Goal: Find contact information: Find contact information

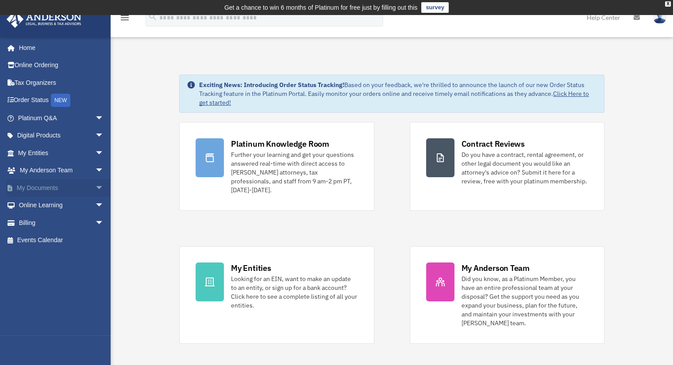
click at [68, 187] on link "My Documents arrow_drop_down" at bounding box center [61, 188] width 111 height 18
click at [69, 189] on link "My Documents arrow_drop_down" at bounding box center [61, 188] width 111 height 18
click at [85, 189] on link "My Documents arrow_drop_down" at bounding box center [61, 188] width 111 height 18
click at [95, 188] on span "arrow_drop_down" at bounding box center [104, 188] width 18 height 18
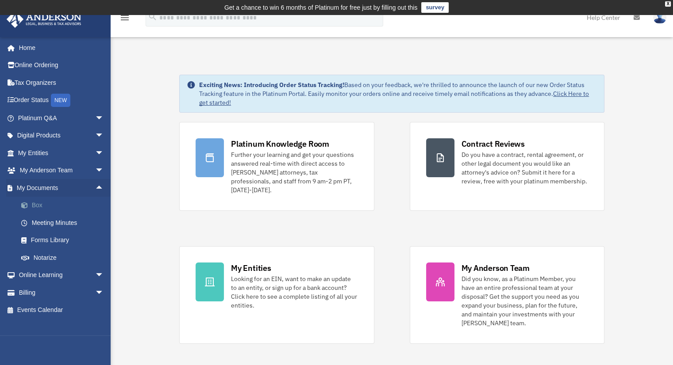
click at [45, 207] on link "Box" at bounding box center [64, 206] width 105 height 18
click at [73, 220] on link "Meeting Minutes" at bounding box center [64, 223] width 105 height 18
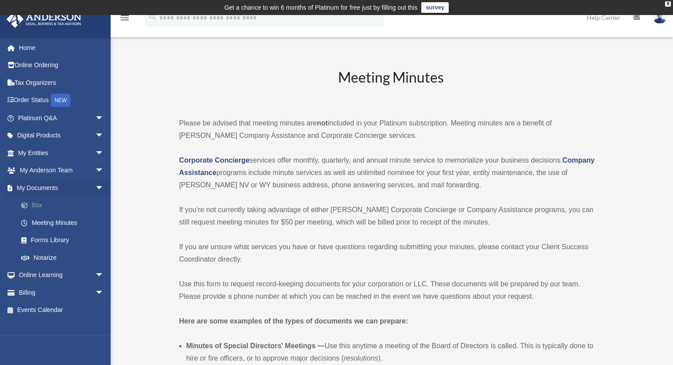
click at [32, 204] on link "Box" at bounding box center [64, 206] width 105 height 18
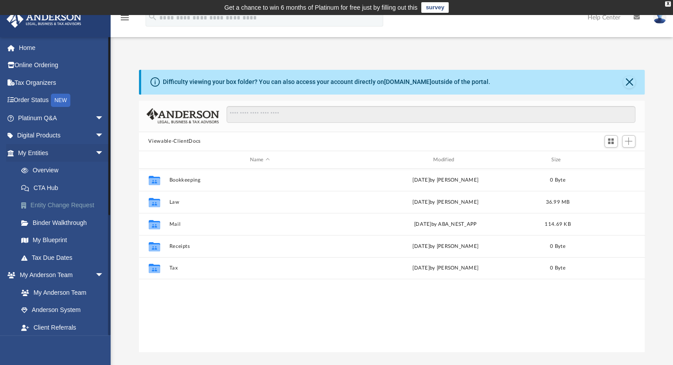
scroll to position [194, 499]
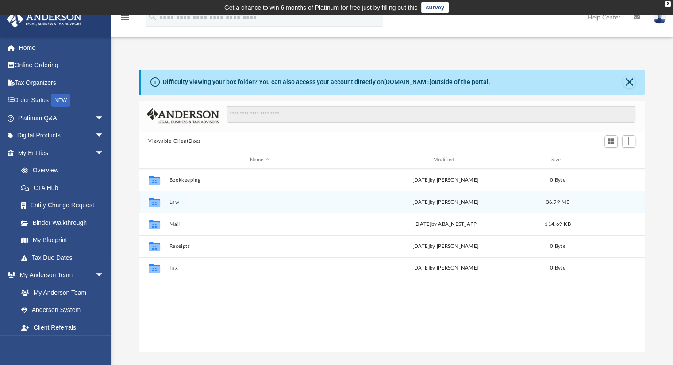
click at [173, 202] on button "Law" at bounding box center [259, 202] width 181 height 6
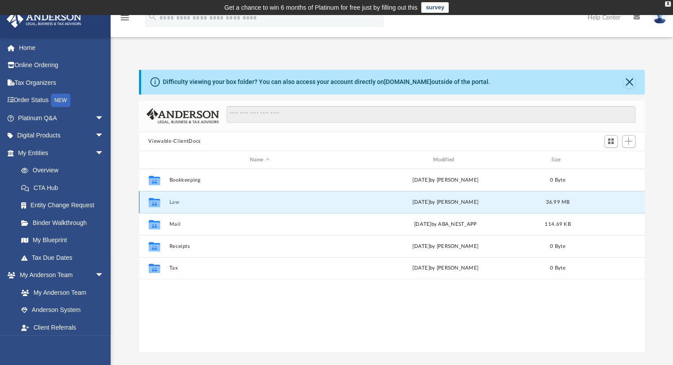
click at [173, 202] on button "Law" at bounding box center [259, 202] width 181 height 6
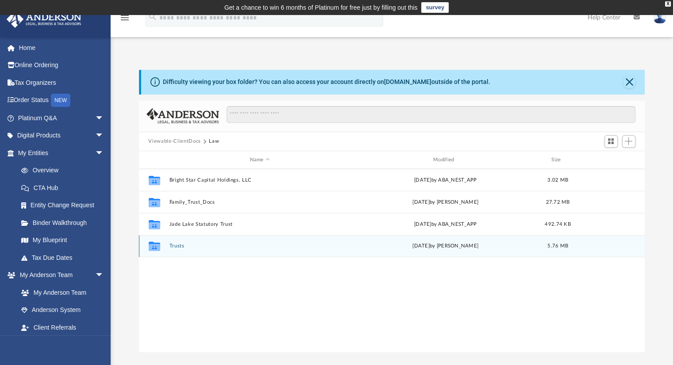
click at [179, 245] on button "Trusts" at bounding box center [259, 247] width 181 height 6
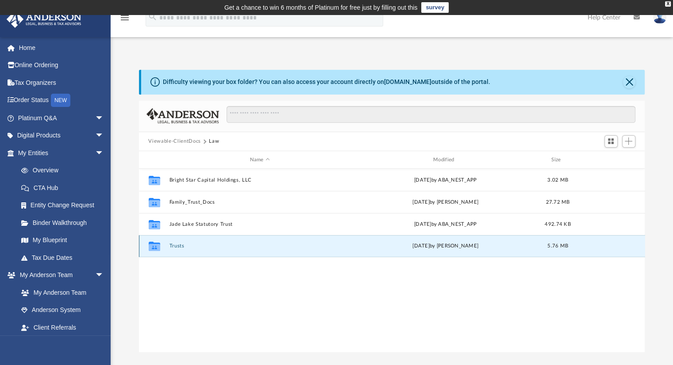
click at [179, 245] on button "Trusts" at bounding box center [259, 247] width 181 height 6
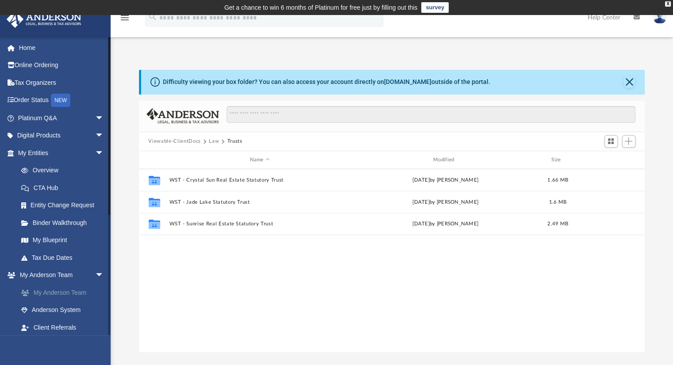
click at [74, 287] on link "My Anderson Team" at bounding box center [64, 293] width 105 height 18
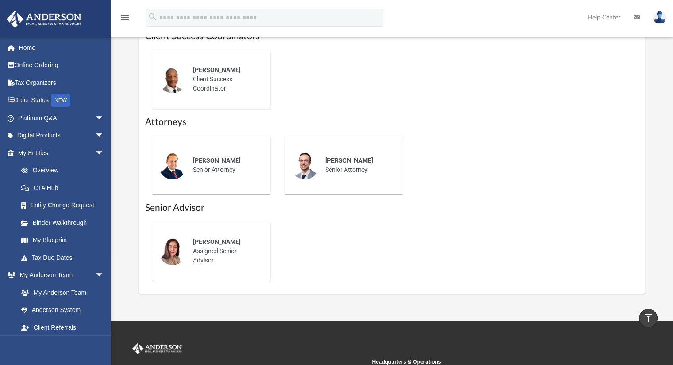
scroll to position [398, 0]
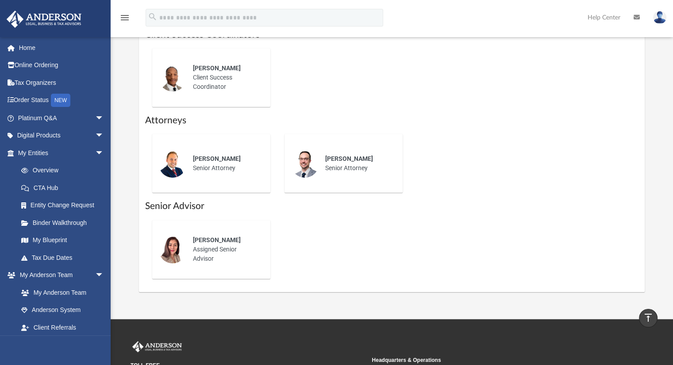
click at [210, 243] on span "[PERSON_NAME]" at bounding box center [217, 240] width 48 height 7
click at [61, 310] on link "Anderson System" at bounding box center [64, 311] width 105 height 18
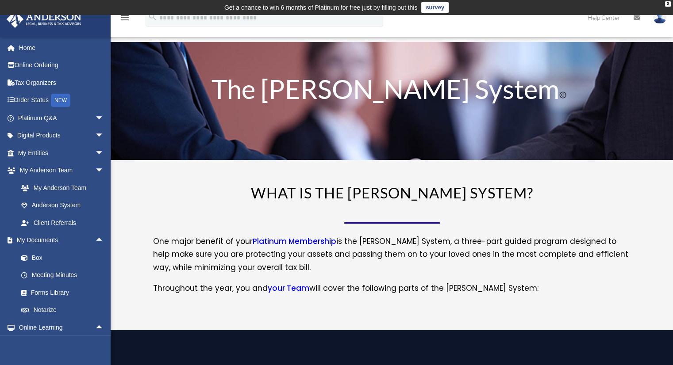
scroll to position [88, 0]
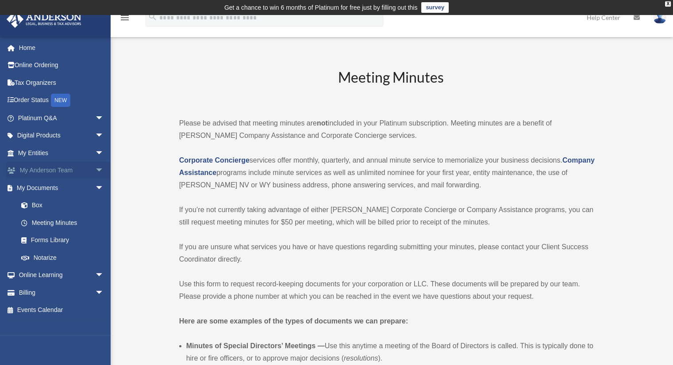
click at [84, 166] on link "My [PERSON_NAME] Team arrow_drop_down" at bounding box center [61, 171] width 111 height 18
click at [95, 167] on span "arrow_drop_down" at bounding box center [104, 171] width 18 height 18
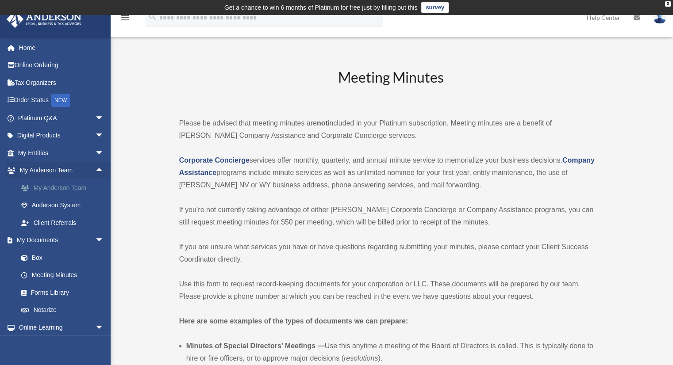
click at [77, 186] on link "My Anderson Team" at bounding box center [64, 188] width 105 height 18
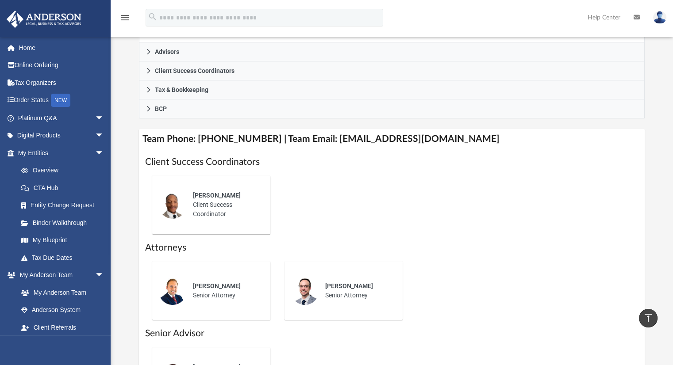
scroll to position [265, 0]
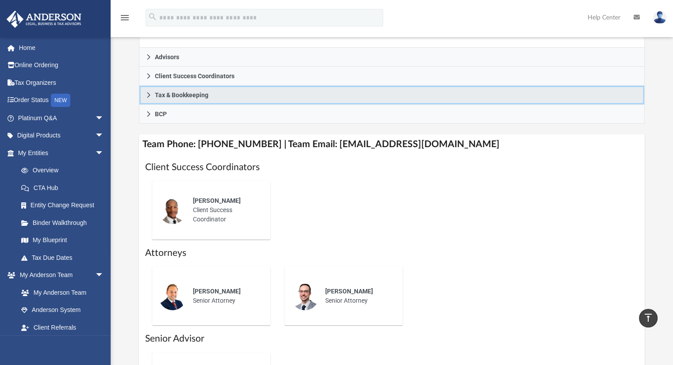
click at [147, 92] on icon at bounding box center [148, 94] width 3 height 5
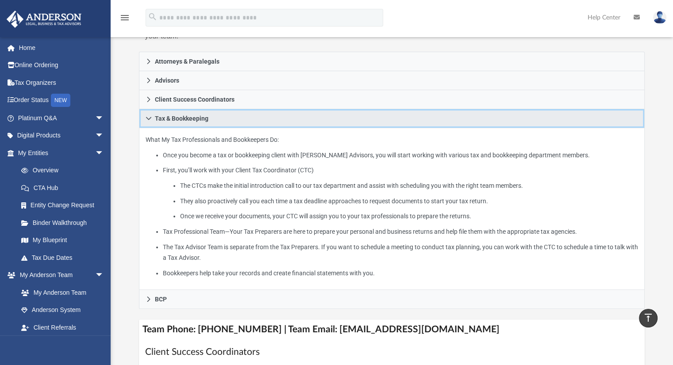
scroll to position [133, 0]
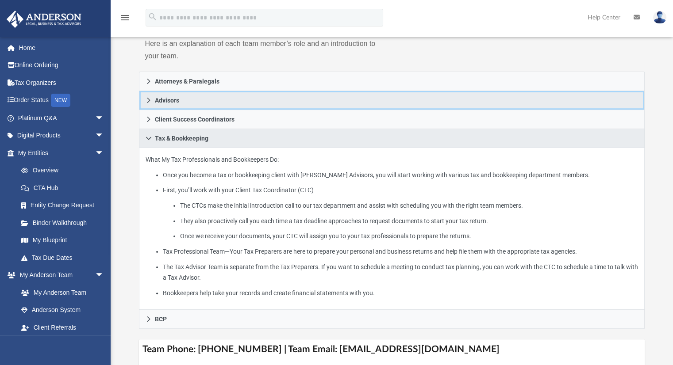
click at [146, 98] on icon at bounding box center [148, 100] width 6 height 6
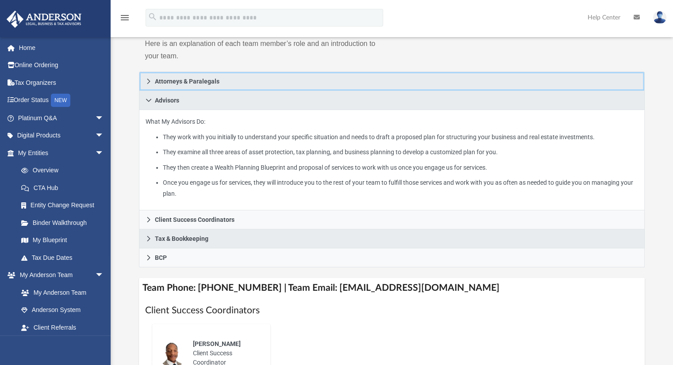
click at [149, 79] on icon at bounding box center [148, 81] width 6 height 6
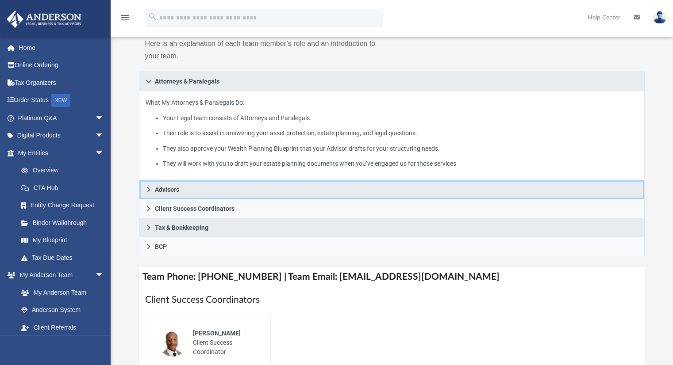
click at [153, 187] on link "Advisors" at bounding box center [392, 189] width 506 height 19
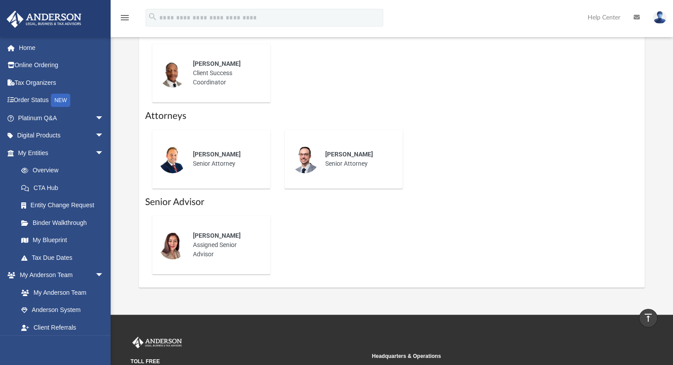
scroll to position [398, 0]
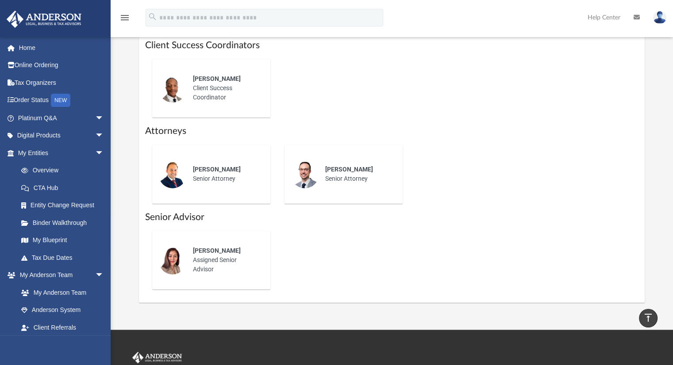
click at [234, 252] on div "[PERSON_NAME]" at bounding box center [225, 250] width 65 height 9
click at [224, 255] on div "[PERSON_NAME] Assigned Senior Advisor" at bounding box center [225, 260] width 77 height 40
click at [56, 64] on link "Online Ordering" at bounding box center [61, 66] width 111 height 18
